Goal: Task Accomplishment & Management: Use online tool/utility

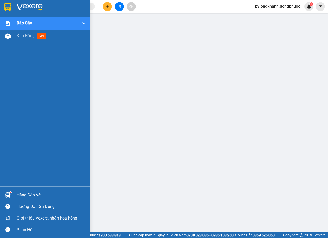
click at [25, 194] on div "Hàng sắp về" at bounding box center [51, 195] width 69 height 8
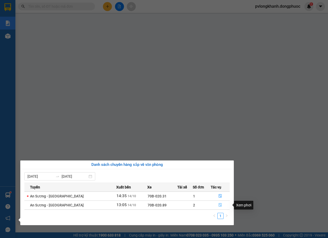
click at [219, 205] on icon "file-done" at bounding box center [220, 205] width 4 height 4
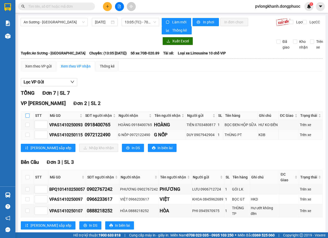
drag, startPoint x: 27, startPoint y: 116, endPoint x: 57, endPoint y: 131, distance: 33.0
click at [27, 116] on input "checkbox" at bounding box center [27, 115] width 4 height 4
checkbox input "true"
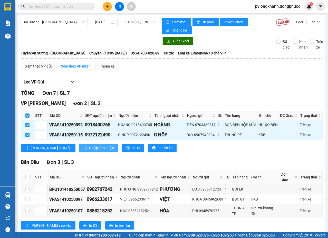
click at [89, 145] on span "Nhập kho nhận" at bounding box center [101, 148] width 25 height 6
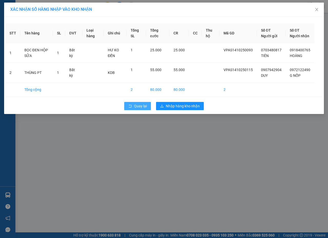
click at [142, 109] on span "Quay lại" at bounding box center [140, 106] width 13 height 6
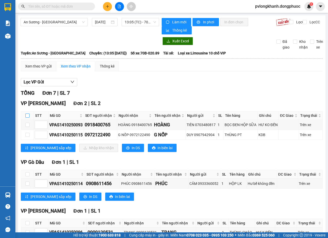
click at [27, 114] on input "checkbox" at bounding box center [27, 115] width 4 height 4
checkbox input "true"
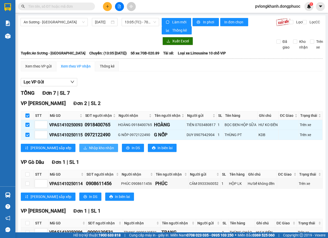
click at [89, 147] on span "Nhập kho nhận" at bounding box center [101, 148] width 25 height 6
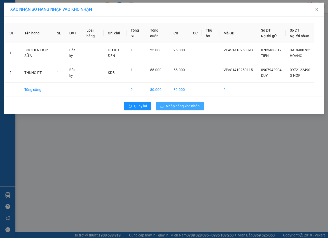
click at [177, 109] on span "Nhập hàng kho nhận" at bounding box center [183, 106] width 34 height 6
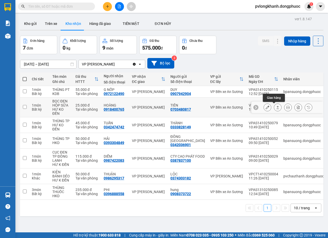
click at [276, 105] on icon at bounding box center [278, 107] width 4 height 4
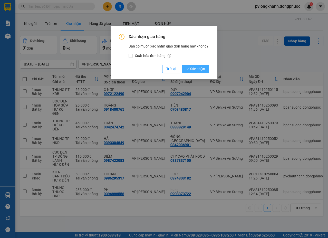
click at [189, 66] on button "Xác nhận" at bounding box center [195, 69] width 27 height 8
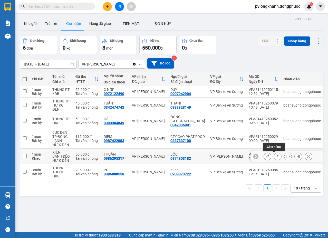
click at [274, 154] on button at bounding box center [277, 156] width 7 height 9
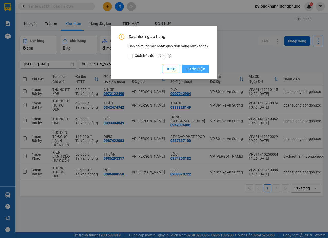
click at [189, 67] on icon "check" at bounding box center [187, 68] width 3 height 3
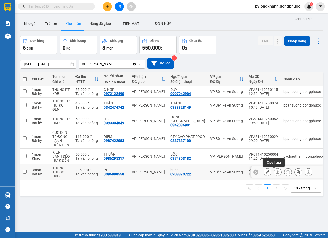
click at [276, 171] on icon at bounding box center [278, 172] width 4 height 4
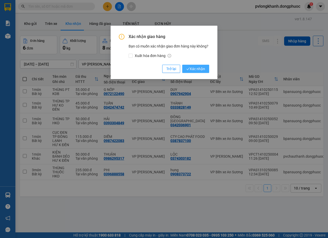
click at [203, 65] on button "Xác nhận" at bounding box center [195, 69] width 27 height 8
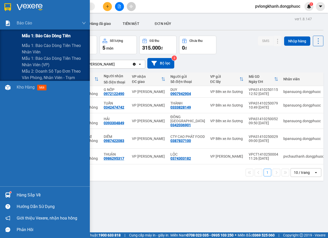
click at [52, 35] on span "Mẫu 1: Báo cáo dòng tiền" at bounding box center [46, 36] width 49 height 6
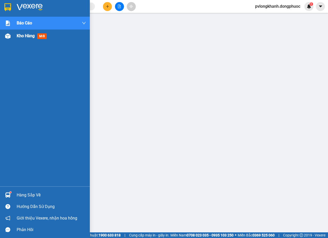
click at [28, 35] on span "Kho hàng" at bounding box center [26, 35] width 18 height 5
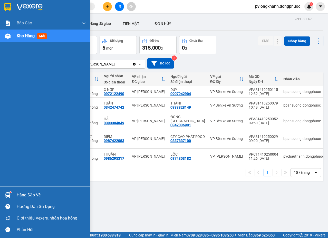
click at [20, 194] on div "Hàng sắp về" at bounding box center [51, 195] width 69 height 8
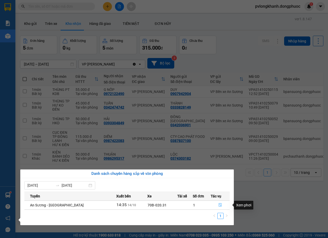
click at [218, 204] on icon "file-done" at bounding box center [220, 205] width 4 height 4
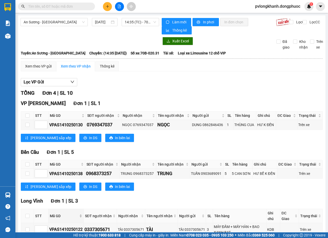
scroll to position [68, 0]
